Goal: Information Seeking & Learning: Learn about a topic

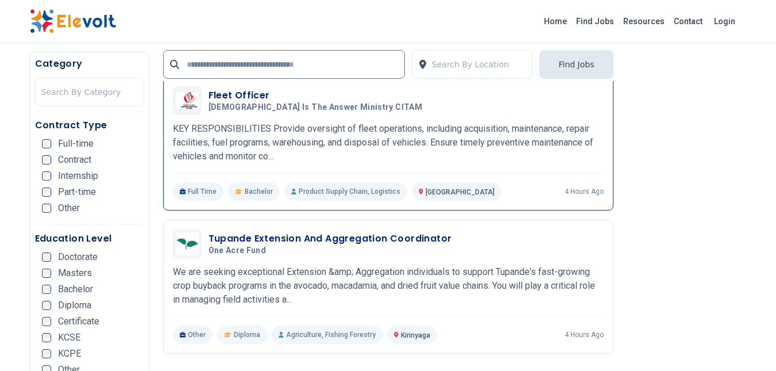
scroll to position [1896, 0]
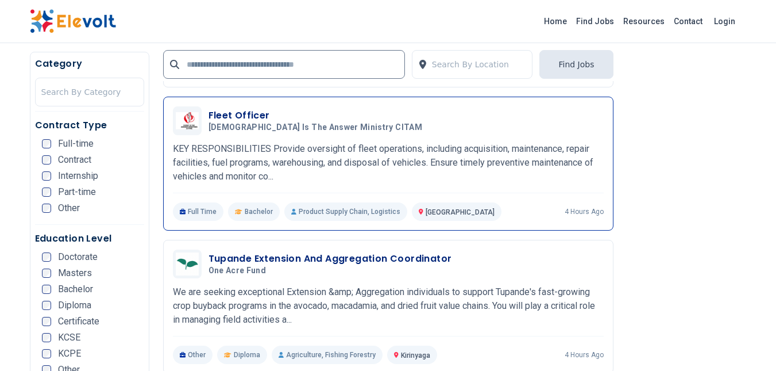
click at [347, 164] on p "KEY RESPONSIBILITIES Provide oversight of fleet operations, including acquisiti…" at bounding box center [388, 162] width 431 height 41
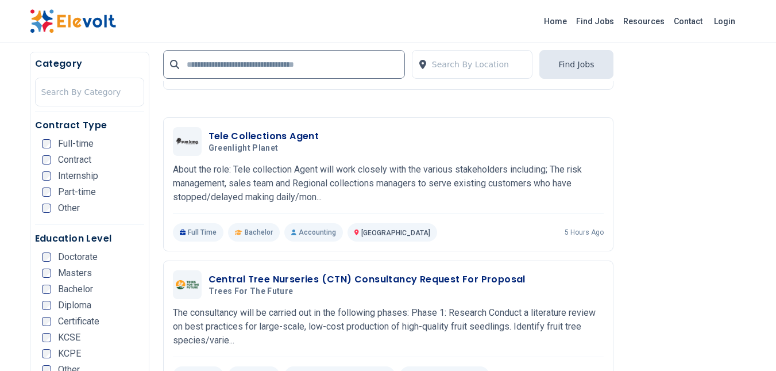
scroll to position [2184, 0]
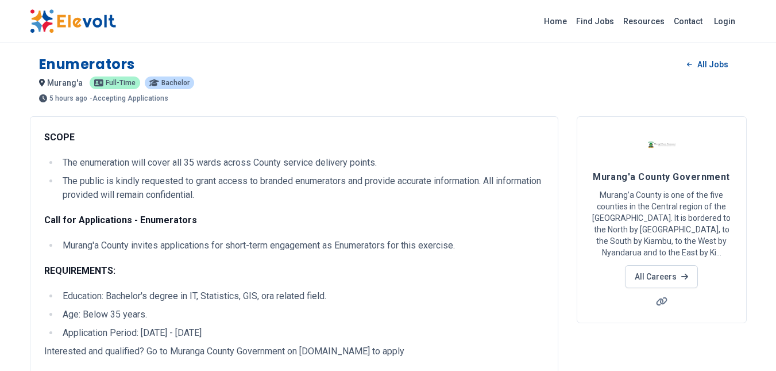
click at [256, 195] on li "The public is kindly requested to grant access to branded enumerators and provi…" at bounding box center [301, 188] width 485 height 28
click at [180, 187] on li "The public is kindly requested to grant access to branded enumerators and provi…" at bounding box center [301, 188] width 485 height 28
click at [249, 196] on li "The public is kindly requested to grant access to branded enumerators and provi…" at bounding box center [301, 188] width 485 height 28
drag, startPoint x: 249, startPoint y: 196, endPoint x: 229, endPoint y: 194, distance: 20.2
click at [236, 194] on li "The public is kindly requested to grant access to branded enumerators and provi…" at bounding box center [301, 188] width 485 height 28
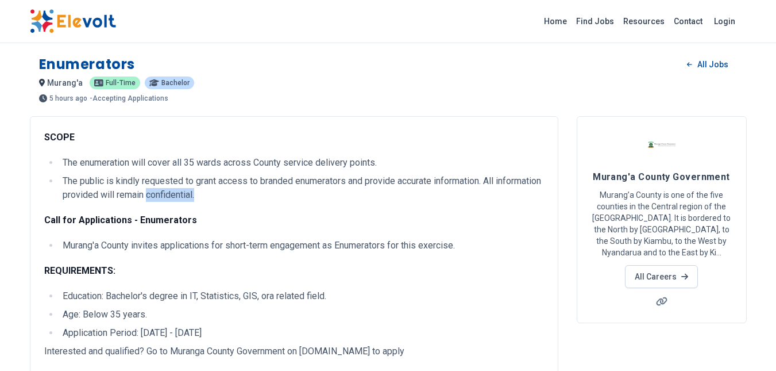
click at [229, 194] on li "The public is kindly requested to grant access to branded enumerators and provi…" at bounding box center [301, 188] width 485 height 28
click at [180, 190] on li "The public is kindly requested to grant access to branded enumerators and provi…" at bounding box center [301, 188] width 485 height 28
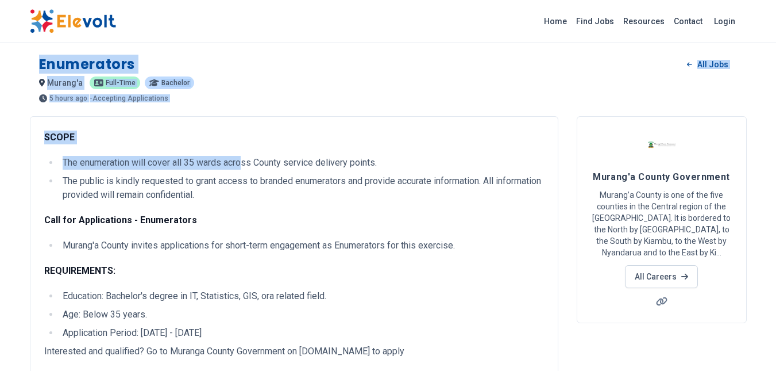
drag, startPoint x: 34, startPoint y: 59, endPoint x: 272, endPoint y: 121, distance: 245.9
click at [249, 140] on div "Enumerators All Jobs murang'a KE Full-time Bachelor 5 hours ago 09/01/2025 10/0…" at bounding box center [389, 347] width 736 height 695
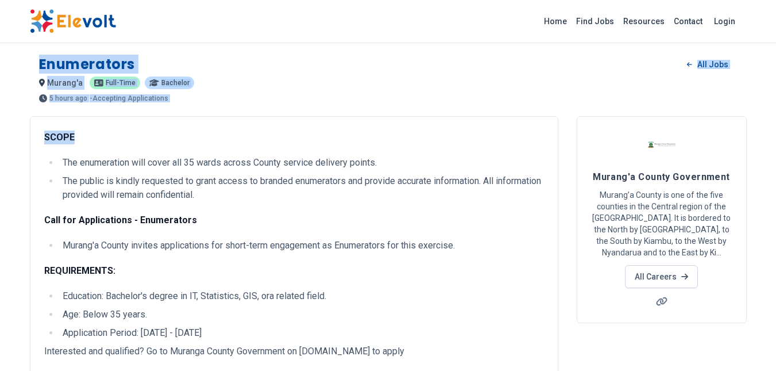
click at [280, 121] on div "SCOPE The enumeration will cover all 35 wards across County service delivery po…" at bounding box center [294, 306] width 529 height 380
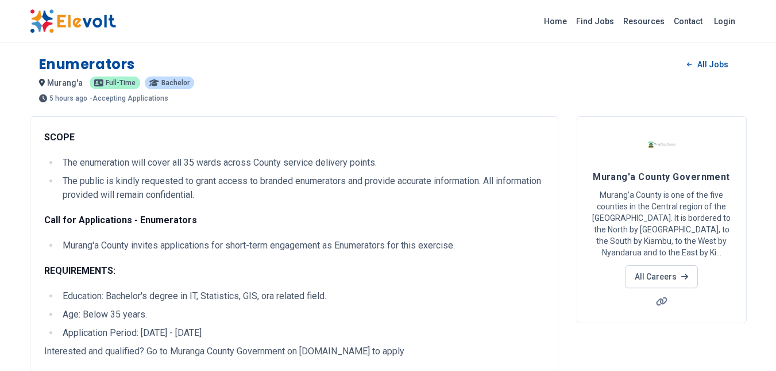
drag, startPoint x: 35, startPoint y: 133, endPoint x: 310, endPoint y: 328, distance: 337.1
click at [310, 328] on div "SCOPE The enumeration will cover all 35 wards across County service delivery po…" at bounding box center [294, 306] width 529 height 380
copy div "SCOPE The enumeration will cover all 35 wards across County service delivery po…"
click at [355, 67] on div "Enumerators All Jobs" at bounding box center [388, 64] width 699 height 18
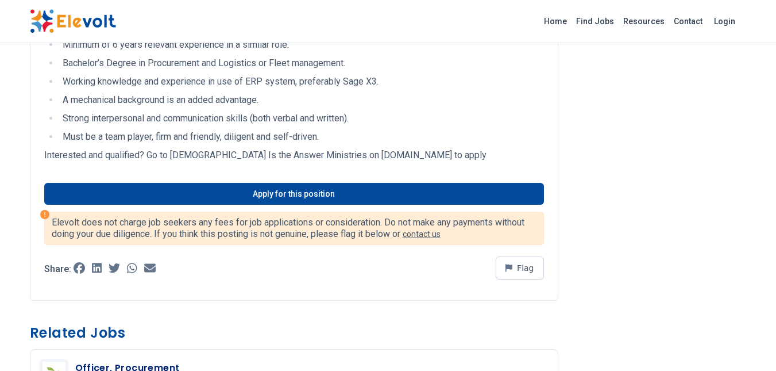
scroll to position [402, 0]
